Goal: Use online tool/utility: Use online tool/utility

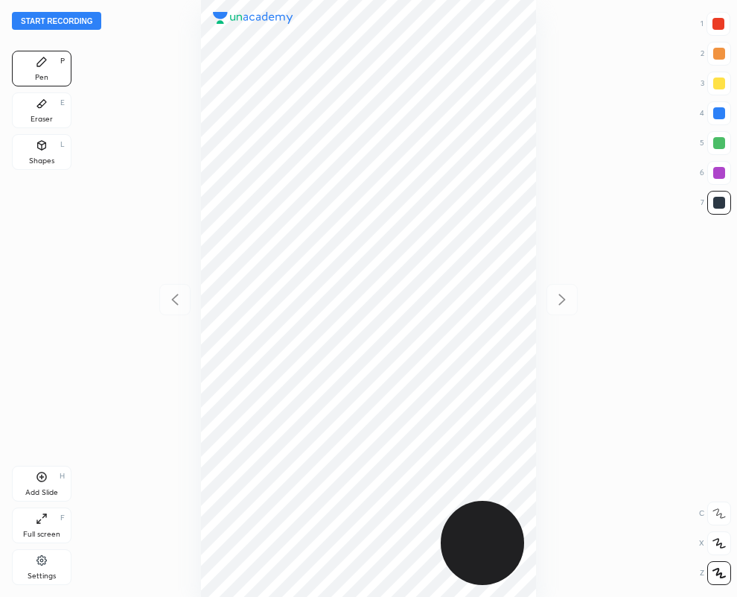
scroll to position [597, 499]
click at [721, 113] on div at bounding box center [719, 113] width 12 height 12
click at [723, 117] on div at bounding box center [719, 113] width 12 height 12
drag, startPoint x: 721, startPoint y: 199, endPoint x: 632, endPoint y: 197, distance: 89.4
click at [725, 201] on div at bounding box center [720, 203] width 24 height 24
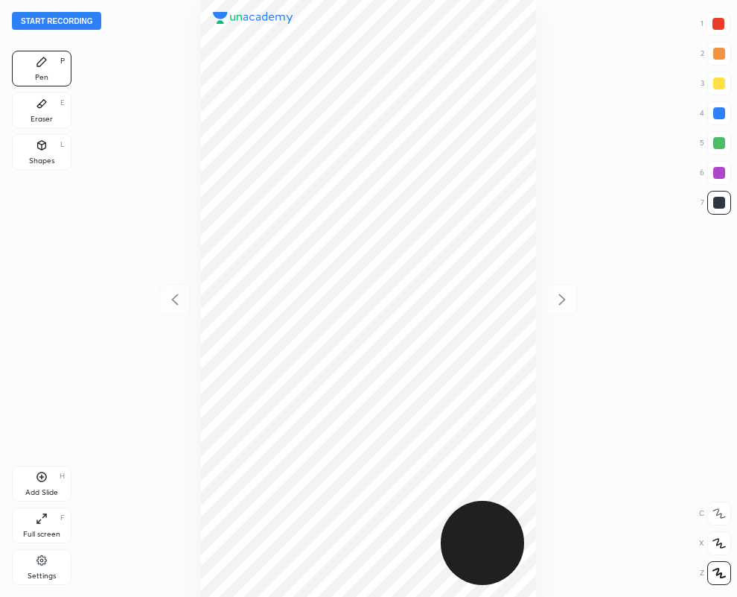
click at [723, 24] on div at bounding box center [719, 24] width 12 height 12
click at [723, 205] on div at bounding box center [719, 203] width 12 height 12
drag, startPoint x: 718, startPoint y: 23, endPoint x: 632, endPoint y: 83, distance: 104.8
click at [719, 28] on div at bounding box center [719, 24] width 12 height 12
drag, startPoint x: 728, startPoint y: 114, endPoint x: 713, endPoint y: 121, distance: 15.7
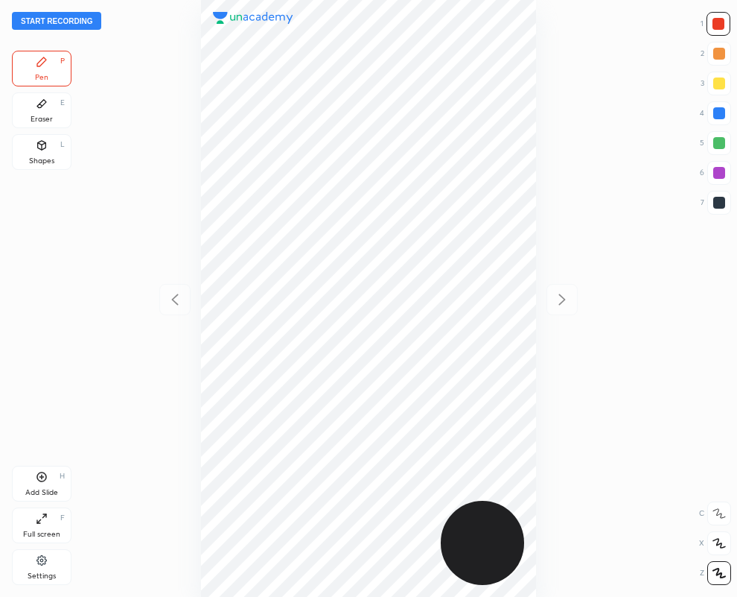
click at [727, 115] on div at bounding box center [720, 113] width 24 height 24
drag, startPoint x: 716, startPoint y: 200, endPoint x: 705, endPoint y: 198, distance: 11.3
click at [716, 203] on div at bounding box center [719, 203] width 12 height 12
click at [83, 19] on button "Start recording" at bounding box center [56, 21] width 89 height 18
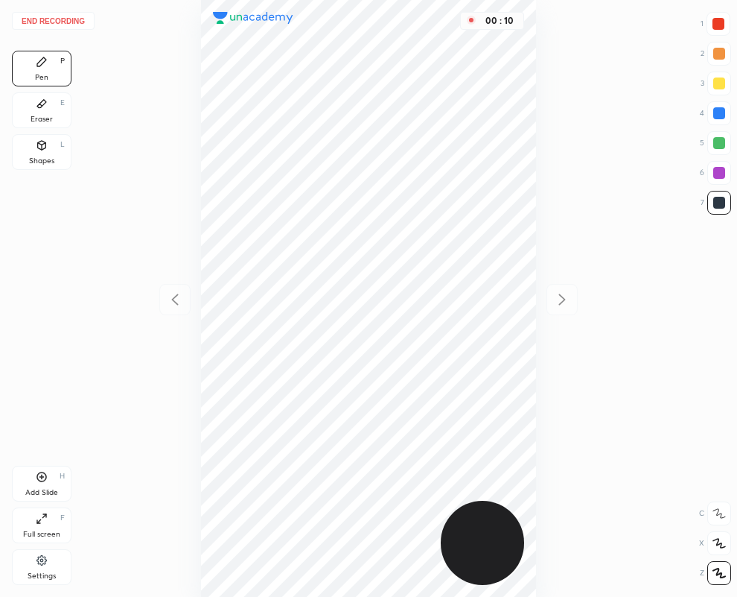
click at [718, 24] on div at bounding box center [719, 24] width 12 height 12
click at [42, 106] on icon at bounding box center [42, 104] width 12 height 12
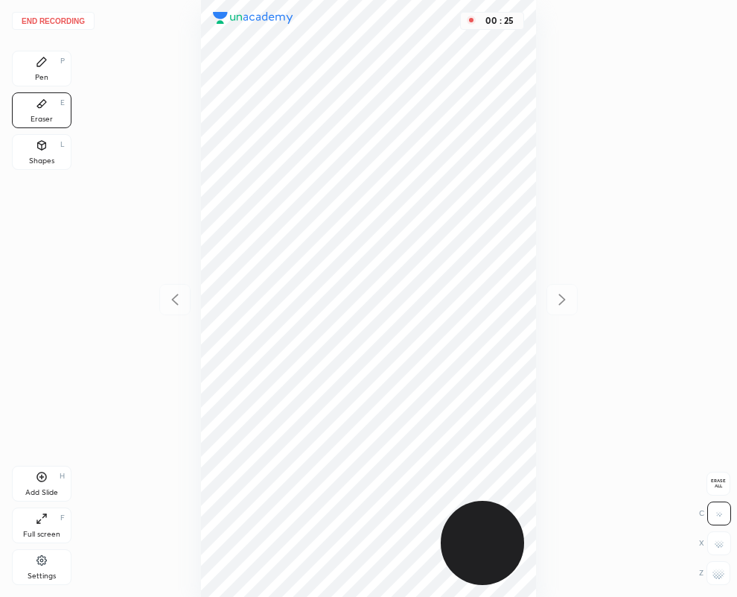
click at [47, 62] on icon at bounding box center [42, 62] width 12 height 12
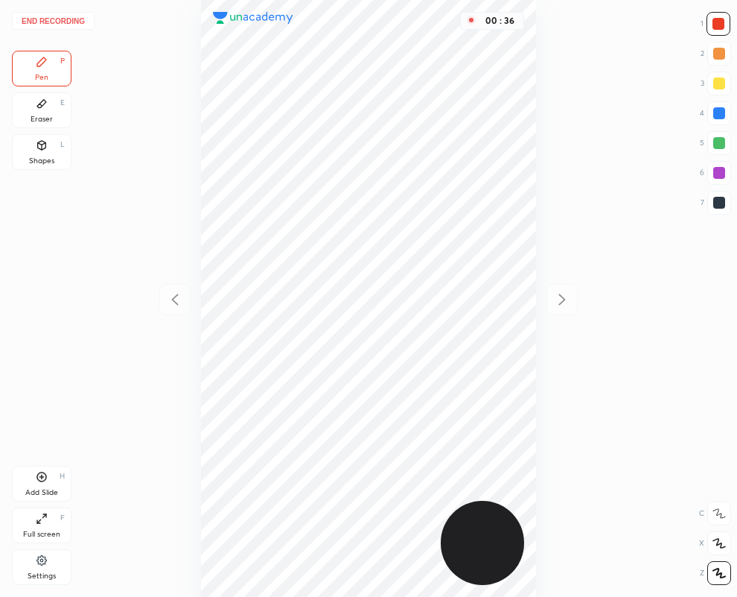
drag, startPoint x: 722, startPoint y: 203, endPoint x: 614, endPoint y: 239, distance: 113.0
click at [722, 203] on div at bounding box center [719, 203] width 12 height 12
click at [74, 20] on button "End recording" at bounding box center [53, 21] width 83 height 18
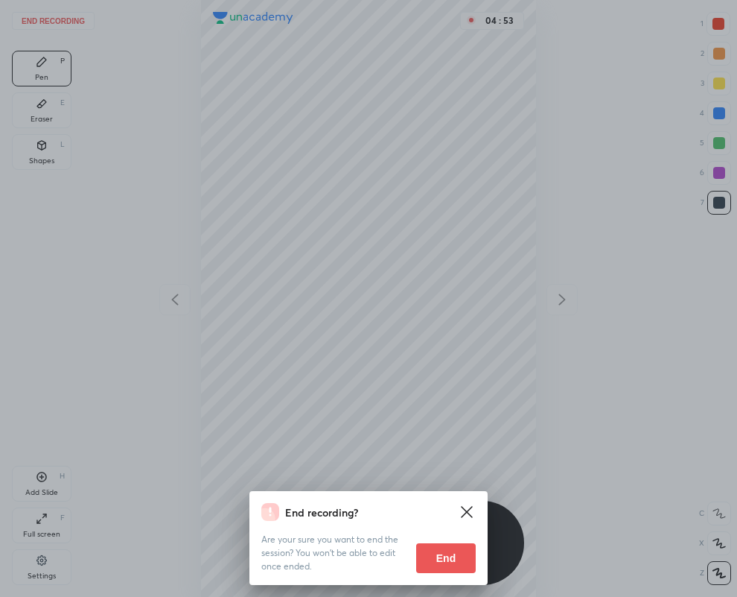
click at [451, 556] on button "End" at bounding box center [446, 558] width 60 height 30
